Goal: Book appointment/travel/reservation

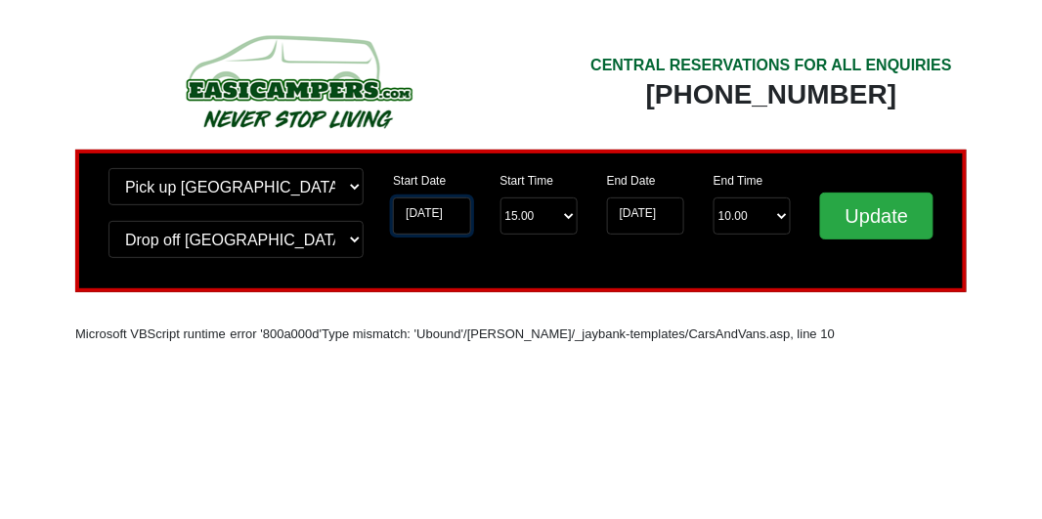
click at [432, 220] on input "[DATE]" at bounding box center [431, 215] width 77 height 37
click at [434, 221] on input "[DATE]" at bounding box center [431, 215] width 77 height 37
click at [452, 214] on input "[DATE]" at bounding box center [431, 215] width 77 height 37
click at [544, 211] on select "Start Time 15.00 -------- 11.00 am ([DATE] & [DATE] Only) 12.00 pm ([DATE]) 13.…" at bounding box center [538, 215] width 77 height 37
click at [452, 209] on input "[DATE]" at bounding box center [431, 215] width 77 height 37
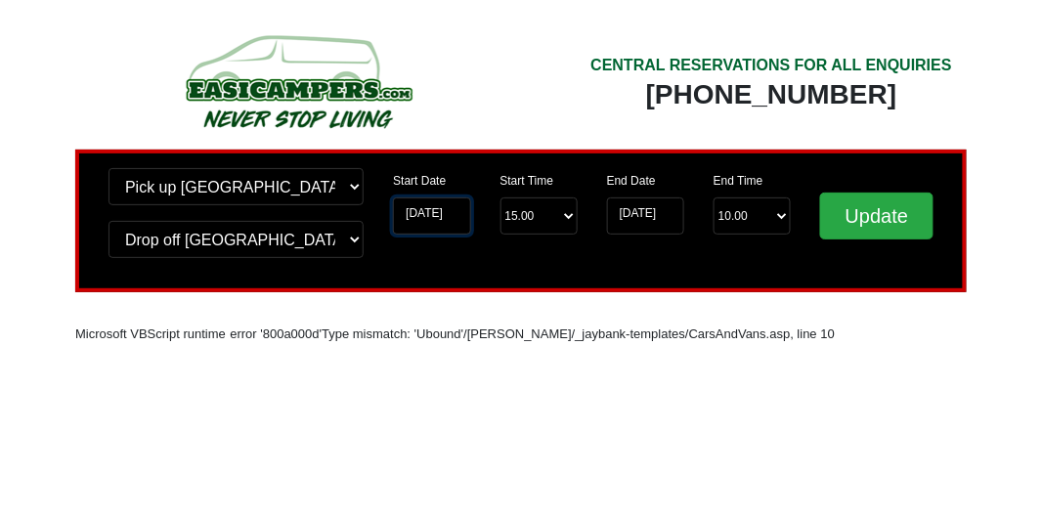
click at [450, 211] on input "[DATE]" at bounding box center [431, 215] width 77 height 37
click at [416, 226] on input "[DATE]" at bounding box center [431, 215] width 77 height 37
click at [640, 218] on input "[DATE]" at bounding box center [645, 215] width 77 height 37
click at [449, 214] on input "[DATE]" at bounding box center [431, 215] width 77 height 37
